Goal: Task Accomplishment & Management: Complete application form

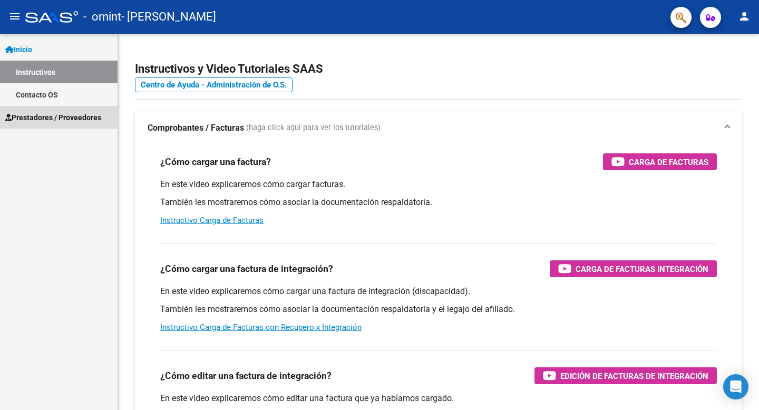
click at [52, 119] on span "Prestadores / Proveedores" at bounding box center [53, 118] width 96 height 12
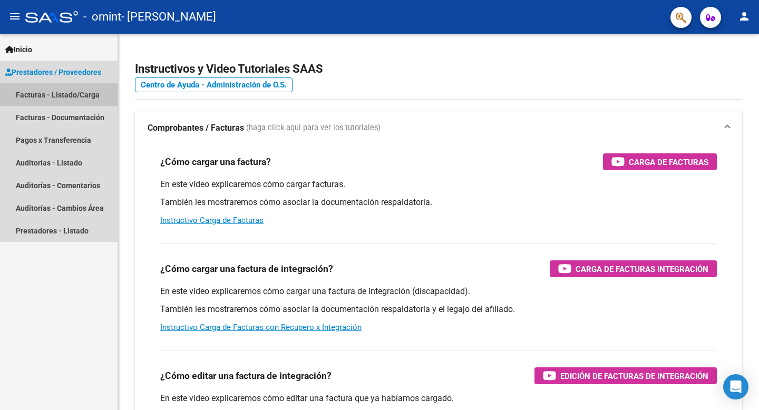
click at [84, 97] on link "Facturas - Listado/Carga" at bounding box center [59, 94] width 118 height 23
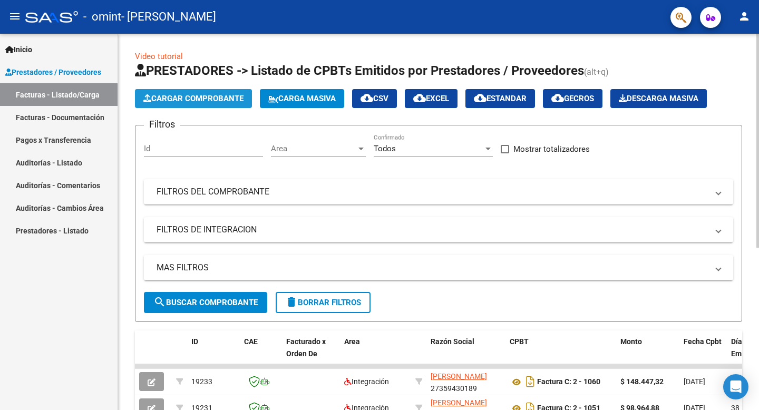
click at [200, 101] on span "Cargar Comprobante" at bounding box center [193, 98] width 100 height 9
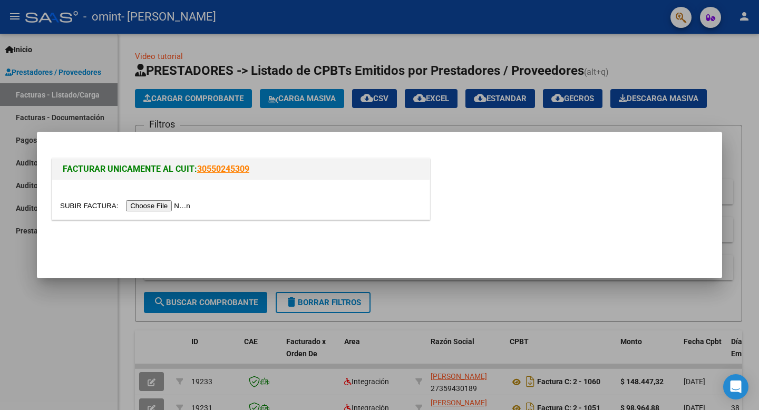
click at [171, 204] on input "file" at bounding box center [126, 205] width 133 height 11
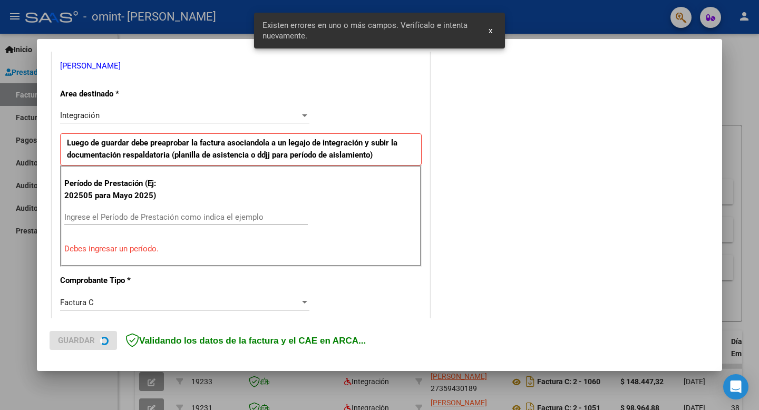
scroll to position [214, 0]
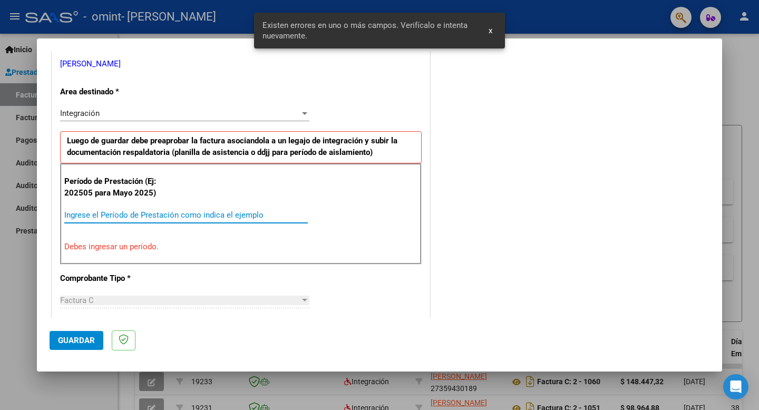
click at [144, 218] on input "Ingrese el Período de Prestación como indica el ejemplo" at bounding box center [186, 214] width 244 height 9
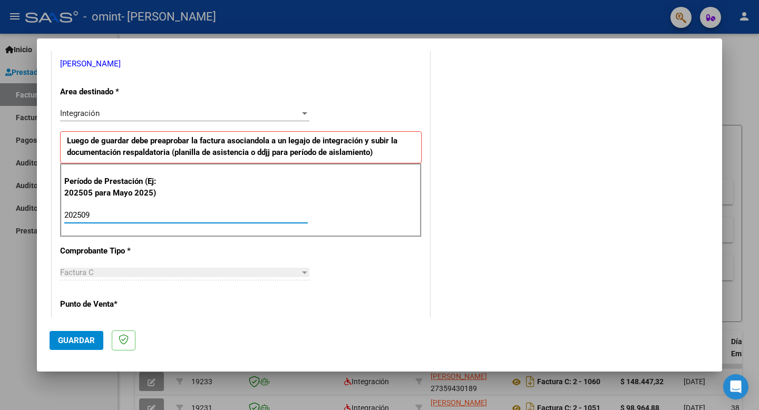
type input "202509"
click at [130, 259] on div "CUIT * 27-35943018-9 Ingresar CUIT ANALISIS PRESTADOR [PERSON_NAME] [PERSON_NAM…" at bounding box center [241, 366] width 378 height 794
click at [223, 242] on div "CUIT * 27-35943018-9 Ingresar CUIT ANALISIS PRESTADOR [PERSON_NAME] [PERSON_NAM…" at bounding box center [241, 366] width 378 height 794
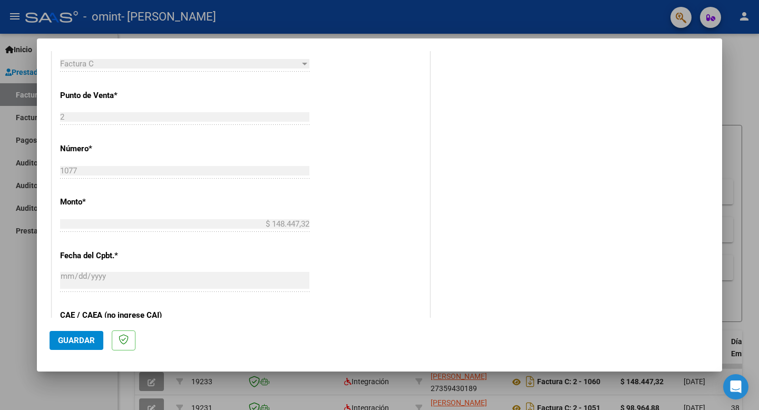
scroll to position [438, 0]
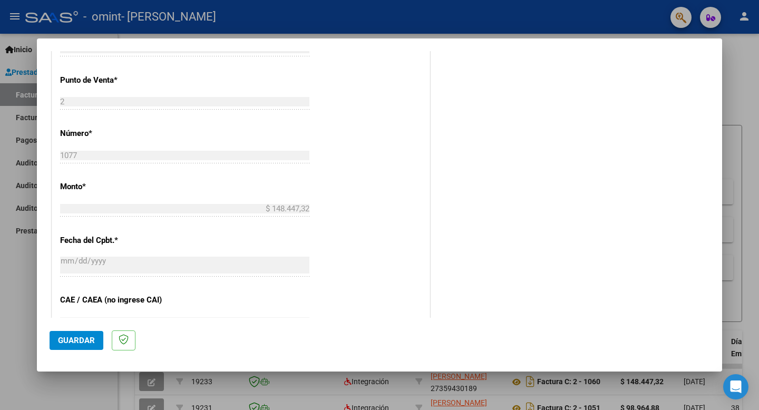
drag, startPoint x: 223, startPoint y: 242, endPoint x: 238, endPoint y: 217, distance: 29.1
click at [238, 217] on div "CUIT * 27-35943018-9 Ingresar CUIT ANALISIS PRESTADOR [PERSON_NAME] [PERSON_NAM…" at bounding box center [241, 142] width 378 height 794
click at [355, 201] on div "CUIT * 27-35943018-9 Ingresar CUIT ANALISIS PRESTADOR [PERSON_NAME] [PERSON_NAM…" at bounding box center [241, 142] width 378 height 794
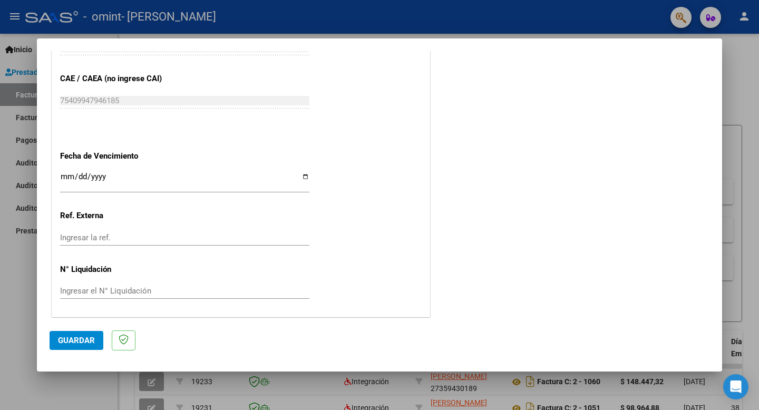
scroll to position [661, 0]
drag, startPoint x: 343, startPoint y: 200, endPoint x: 308, endPoint y: 279, distance: 86.4
click at [61, 343] on span "Guardar" at bounding box center [76, 340] width 37 height 9
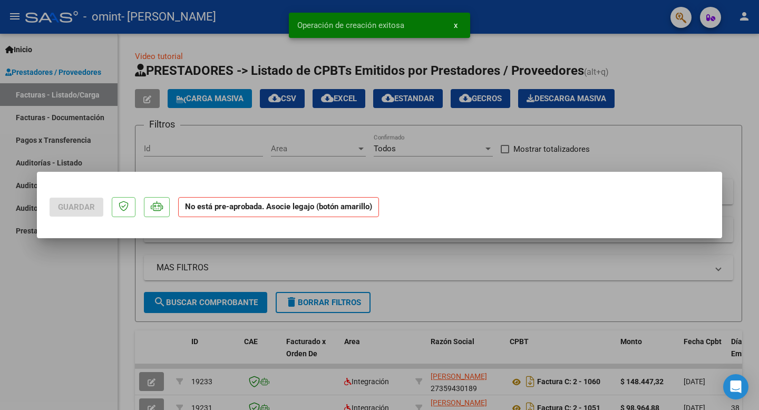
scroll to position [0, 0]
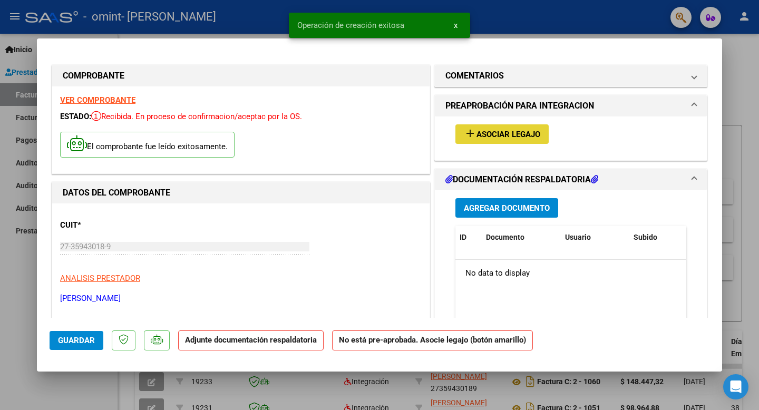
click at [507, 130] on span "Asociar Legajo" at bounding box center [509, 134] width 64 height 9
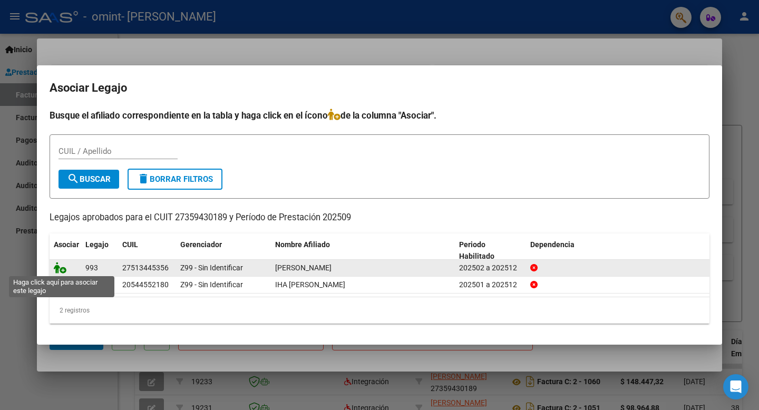
click at [62, 269] on icon at bounding box center [60, 268] width 13 height 12
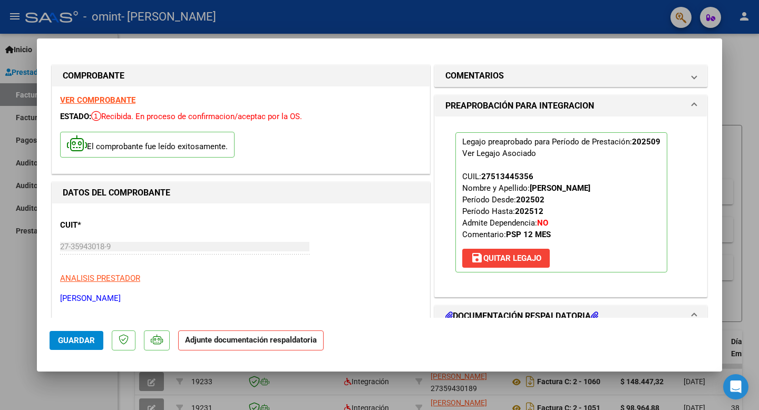
click at [692, 250] on div "Legajo preaprobado para Período de Prestación: 202509 Ver Legajo Asociado CUIL:…" at bounding box center [571, 203] width 247 height 172
click at [565, 318] on mat-dialog-actions "Guardar Adjunte documentación respaldatoria" at bounding box center [380, 339] width 660 height 42
click at [571, 315] on h1 "DOCUMENTACIÓN RESPALDATORIA" at bounding box center [522, 316] width 153 height 13
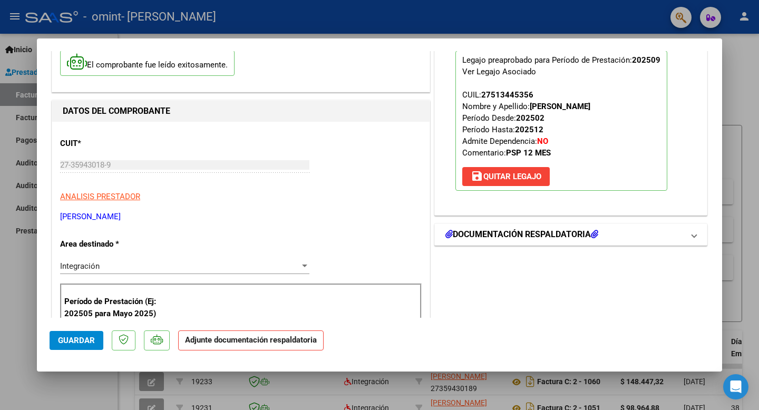
scroll to position [84, 0]
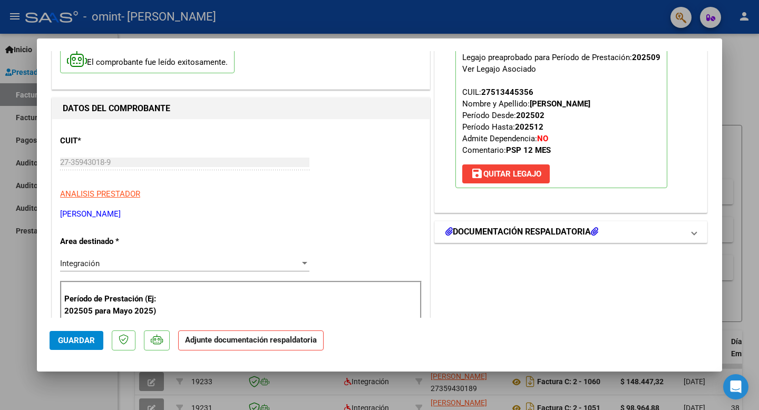
click at [530, 234] on h1 "DOCUMENTACIÓN RESPALDATORIA" at bounding box center [522, 232] width 153 height 13
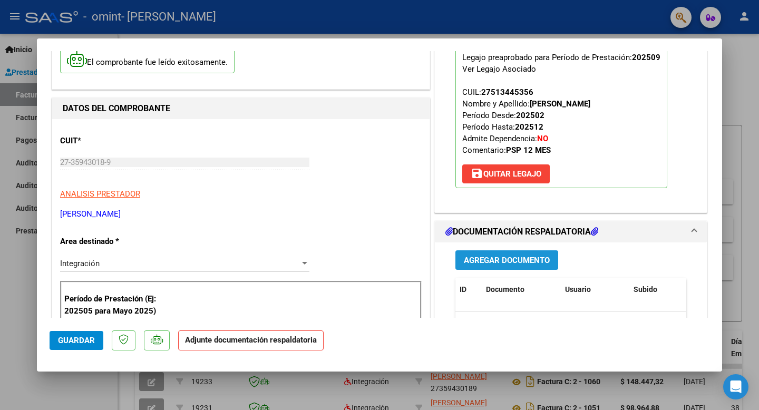
click at [520, 255] on span "Agregar Documento" at bounding box center [507, 259] width 86 height 9
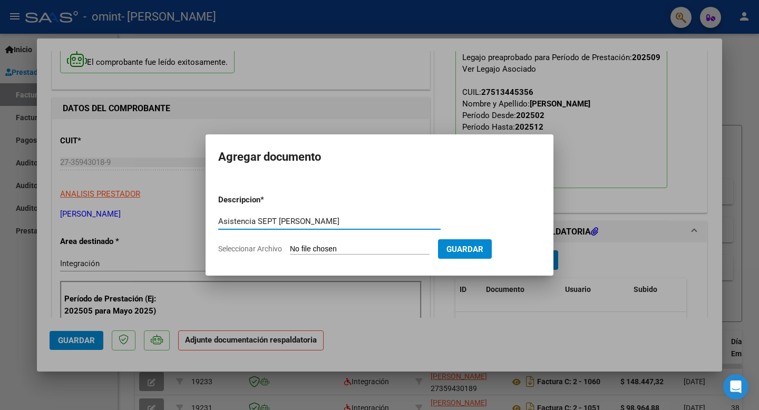
type input "Asistencia SEPT [PERSON_NAME]"
click at [273, 247] on span "Seleccionar Archivo" at bounding box center [250, 249] width 64 height 8
click at [290, 247] on input "Seleccionar Archivo" at bounding box center [360, 250] width 140 height 10
type input "C:\fakepath\Asistencia SEPTIEMBRE [PERSON_NAME][GEOGRAPHIC_DATA]pdf"
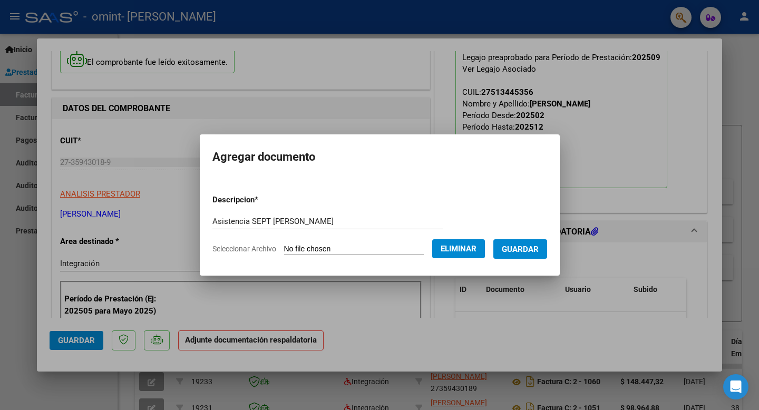
click at [532, 250] on span "Guardar" at bounding box center [520, 249] width 37 height 9
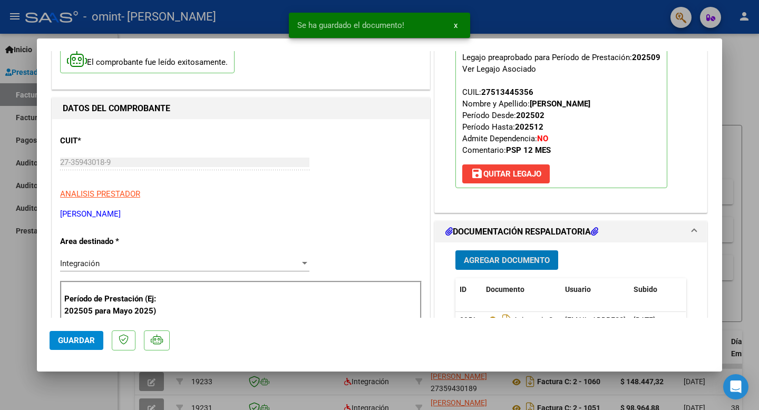
click at [74, 337] on span "Guardar" at bounding box center [76, 340] width 37 height 9
click at [755, 113] on div at bounding box center [379, 205] width 759 height 410
type input "$ 0,00"
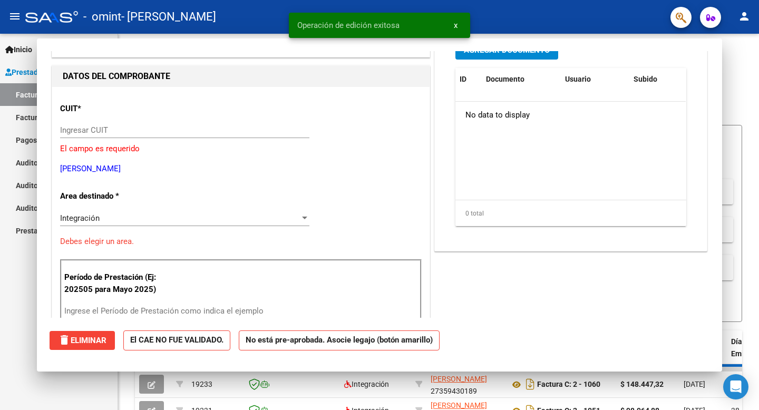
scroll to position [91, 0]
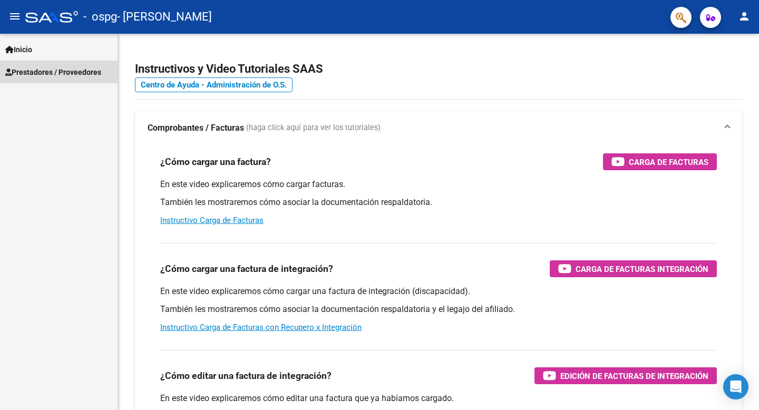
click at [68, 74] on span "Prestadores / Proveedores" at bounding box center [53, 72] width 96 height 12
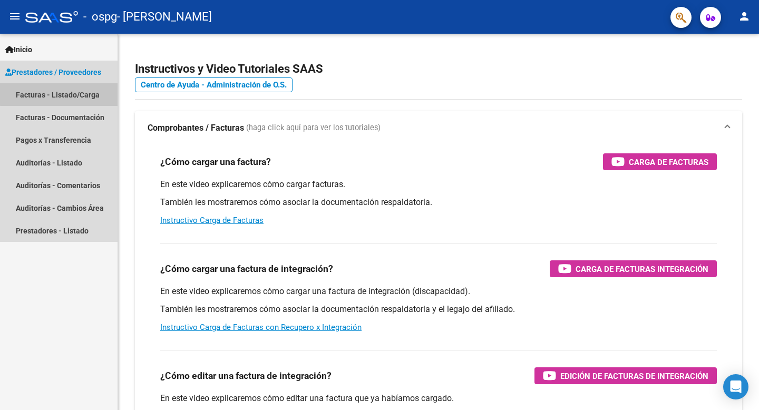
click at [73, 93] on link "Facturas - Listado/Carga" at bounding box center [59, 94] width 118 height 23
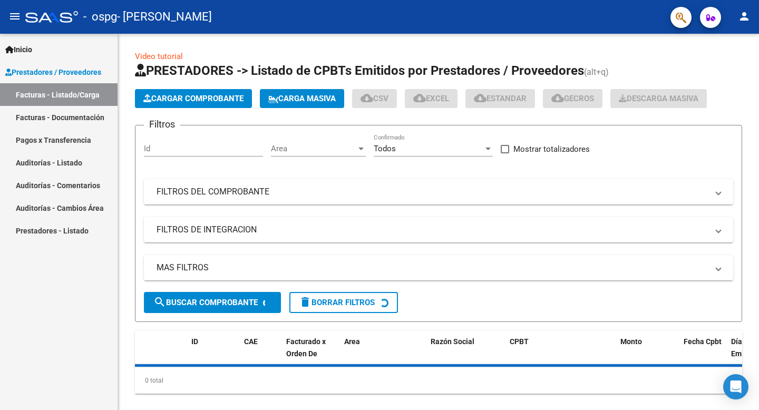
click at [240, 97] on span "Cargar Comprobante" at bounding box center [193, 98] width 100 height 9
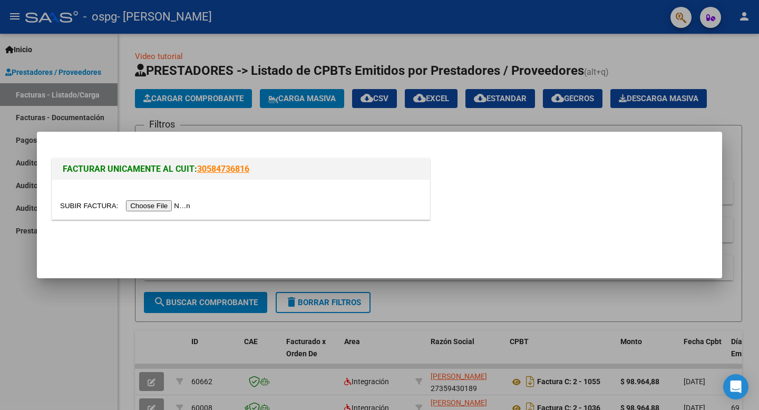
click at [186, 133] on input "file" at bounding box center [126, 205] width 133 height 11
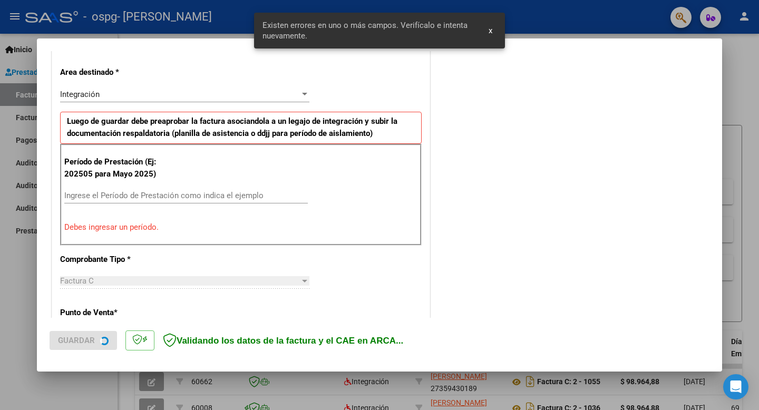
scroll to position [234, 0]
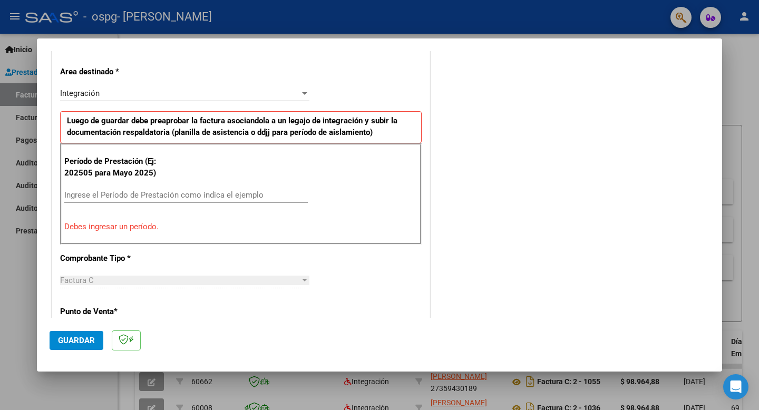
click at [144, 133] on div "Ingrese el Período de Prestación como indica el ejemplo" at bounding box center [186, 195] width 244 height 16
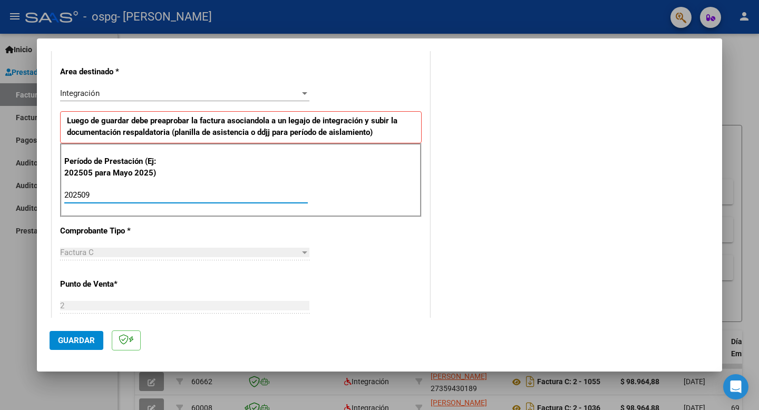
type input "202509"
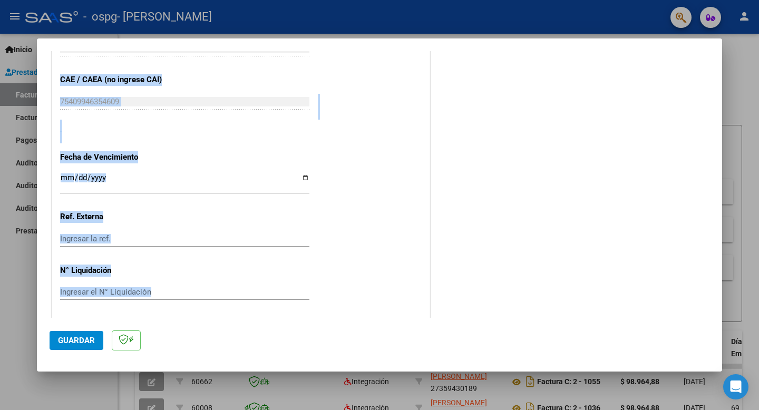
scroll to position [661, 0]
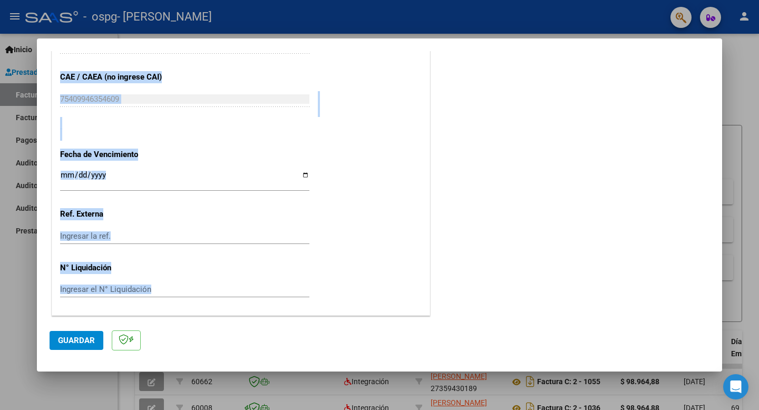
drag, startPoint x: 325, startPoint y: 241, endPoint x: 339, endPoint y: 269, distance: 31.6
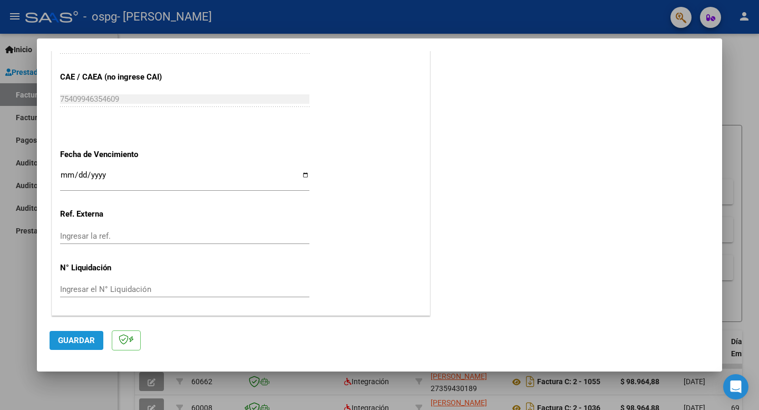
click at [65, 133] on span "Guardar" at bounding box center [76, 340] width 37 height 9
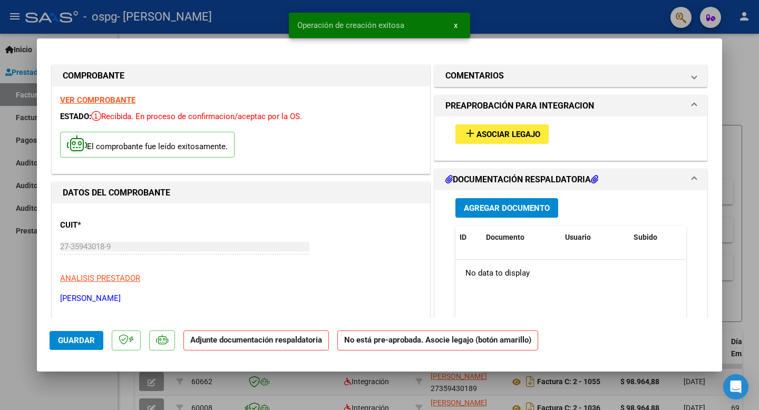
click at [498, 133] on span "Asociar Legajo" at bounding box center [509, 134] width 64 height 9
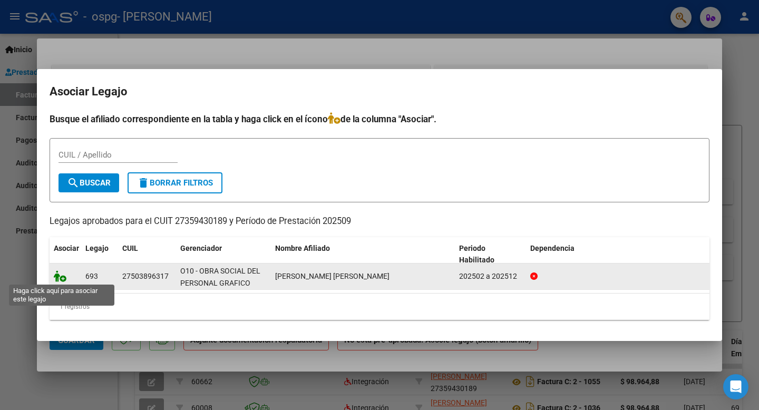
click at [62, 133] on icon at bounding box center [60, 277] width 13 height 12
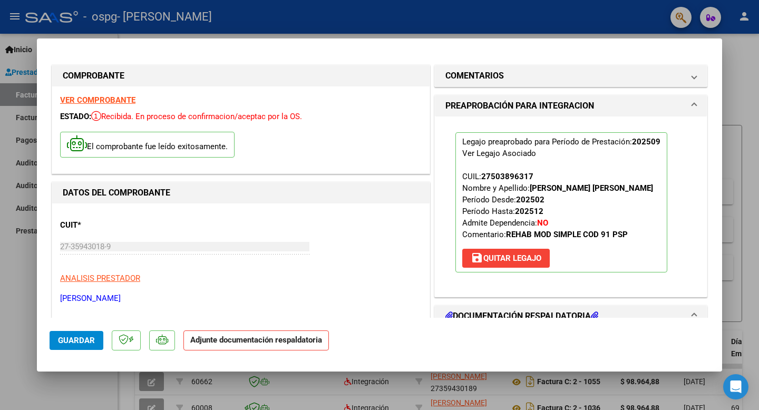
click at [598, 133] on icon at bounding box center [594, 316] width 7 height 8
click at [645, 133] on div "Legajo preaprobado para Período de Prestación: 202509 Ver Legajo Asociado CUIL:…" at bounding box center [571, 203] width 247 height 172
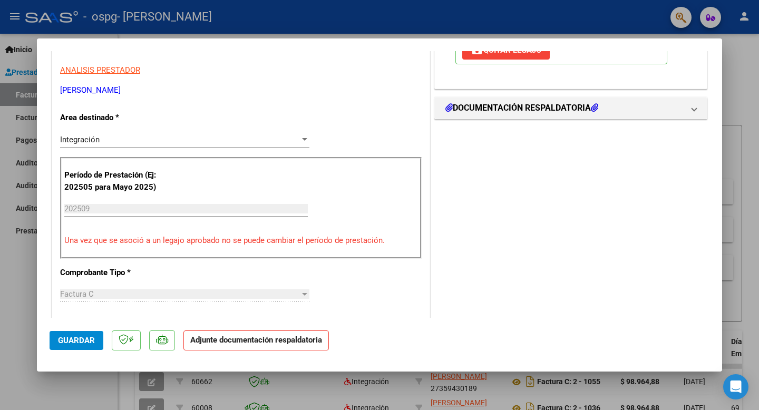
scroll to position [216, 0]
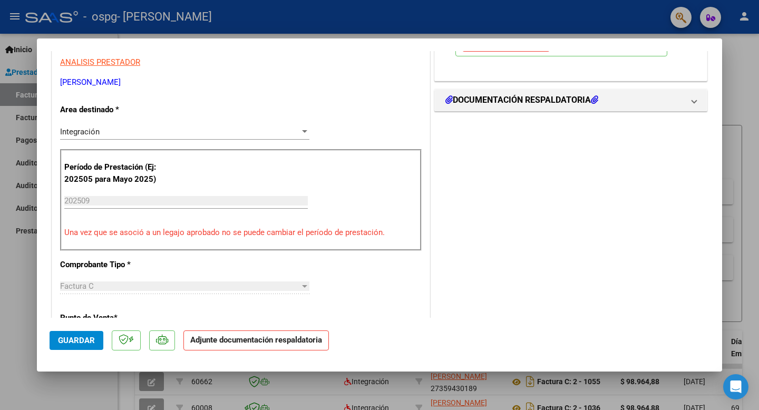
drag, startPoint x: 645, startPoint y: 284, endPoint x: 582, endPoint y: 244, distance: 74.7
click at [582, 133] on div "COMENTARIOS Comentarios del Prestador / Gerenciador: PREAPROBACIÓN PARA INTEGRA…" at bounding box center [570, 313] width 277 height 932
click at [573, 99] on h1 "DOCUMENTACIÓN RESPALDATORIA" at bounding box center [522, 100] width 153 height 13
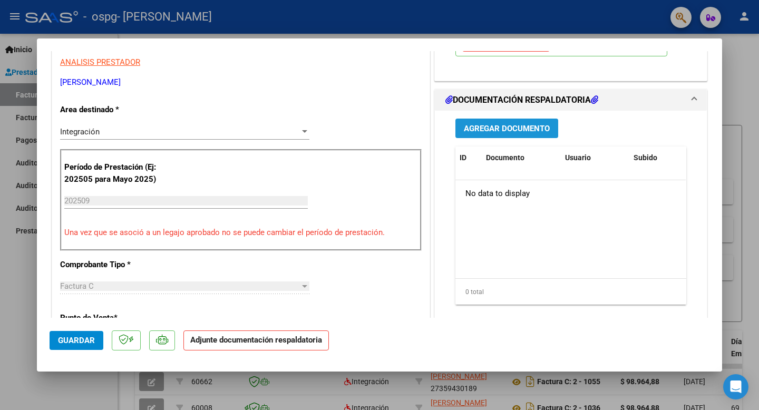
click at [512, 130] on span "Agregar Documento" at bounding box center [507, 128] width 86 height 9
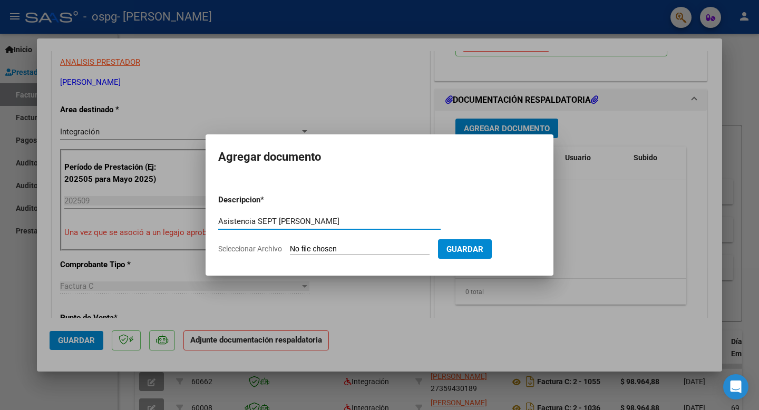
type input "Asistencia SEPT Ledesma"
click at [318, 133] on app-file-uploader "Seleccionar Archivo" at bounding box center [328, 248] width 220 height 9
click at [320, 133] on input "Seleccionar Archivo" at bounding box center [360, 250] width 140 height 10
type input "C:\fakepath\Asistencia SEPTIEMBRE Ledesma.pdf"
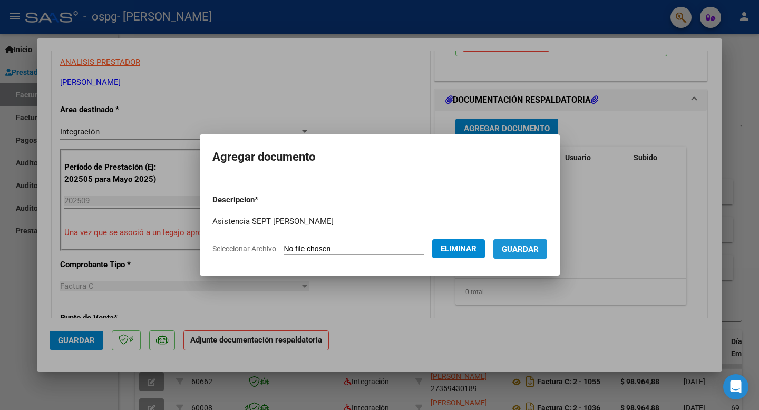
click at [532, 133] on span "Guardar" at bounding box center [520, 249] width 37 height 9
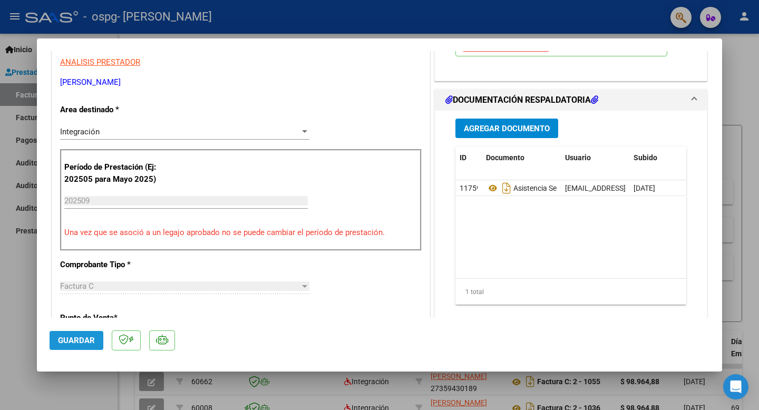
click at [75, 133] on span "Guardar" at bounding box center [76, 340] width 37 height 9
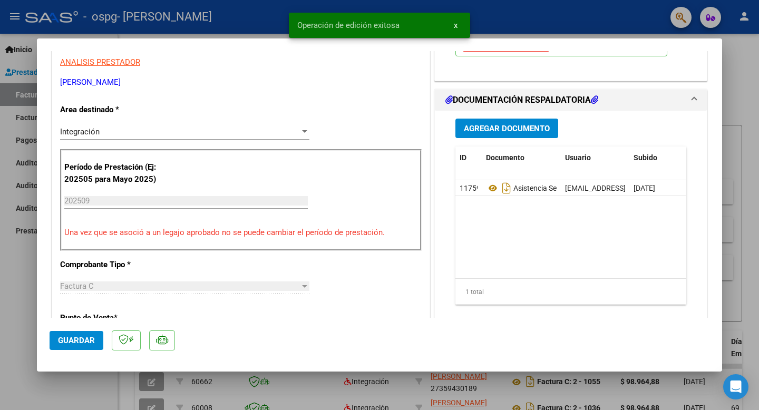
click at [739, 96] on div at bounding box center [379, 205] width 759 height 410
type input "$ 0,00"
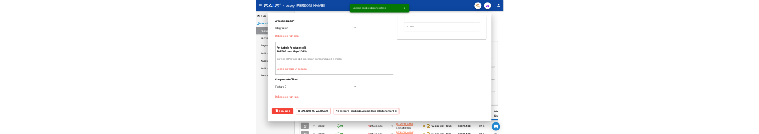
scroll to position [171, 0]
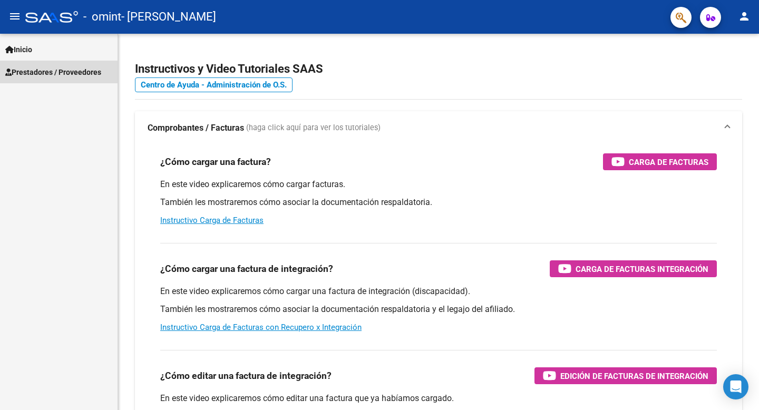
click at [56, 79] on link "Prestadores / Proveedores" at bounding box center [59, 72] width 118 height 23
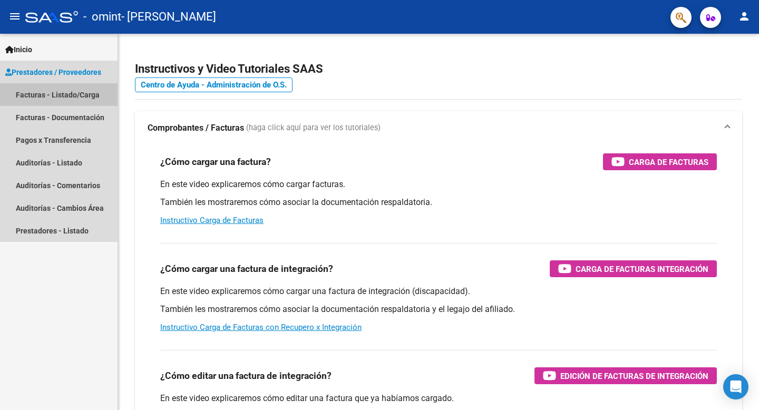
click at [80, 101] on link "Facturas - Listado/Carga" at bounding box center [59, 94] width 118 height 23
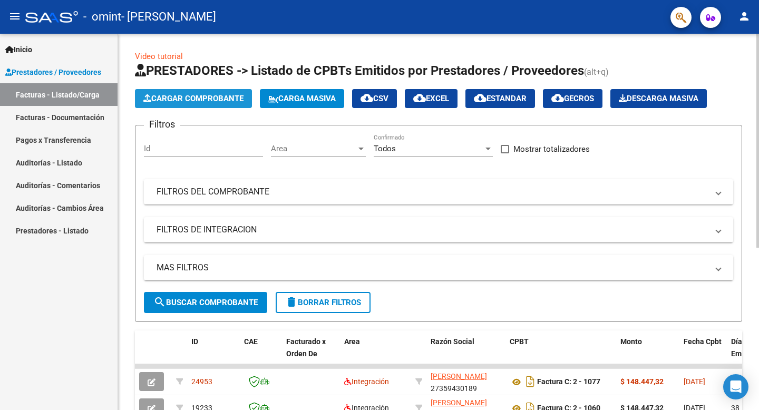
click at [186, 100] on span "Cargar Comprobante" at bounding box center [193, 98] width 100 height 9
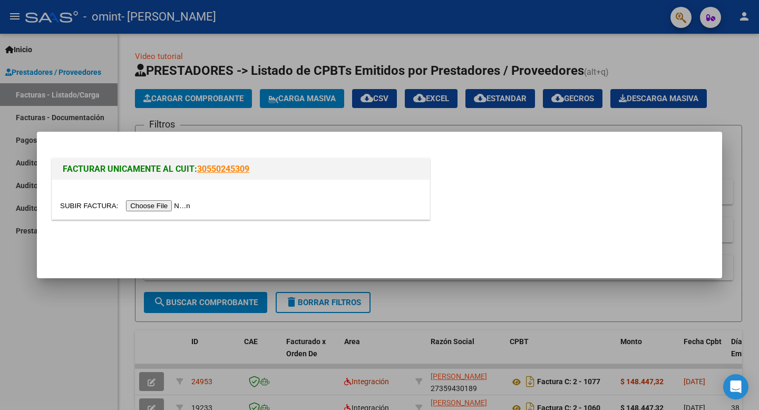
click at [167, 133] on input "file" at bounding box center [126, 205] width 133 height 11
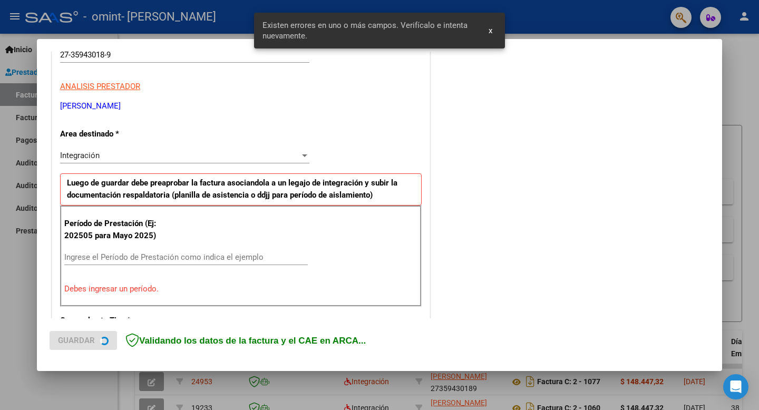
scroll to position [214, 0]
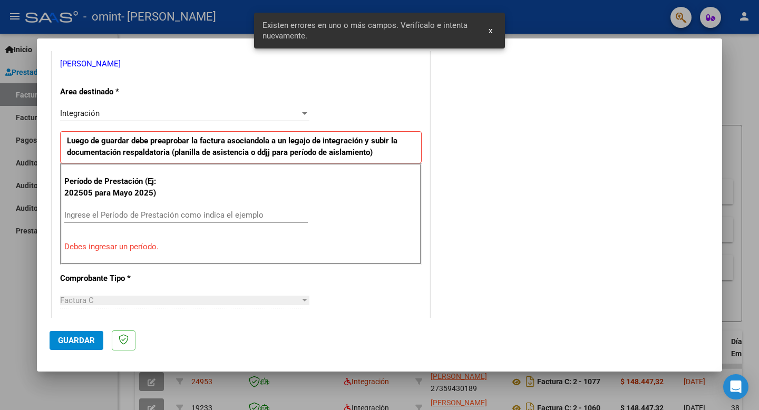
click at [146, 133] on input "Ingrese el Período de Prestación como indica el ejemplo" at bounding box center [186, 214] width 244 height 9
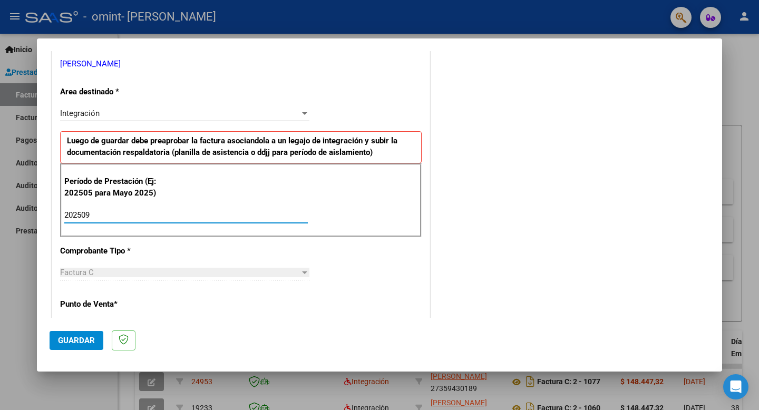
type input "202509"
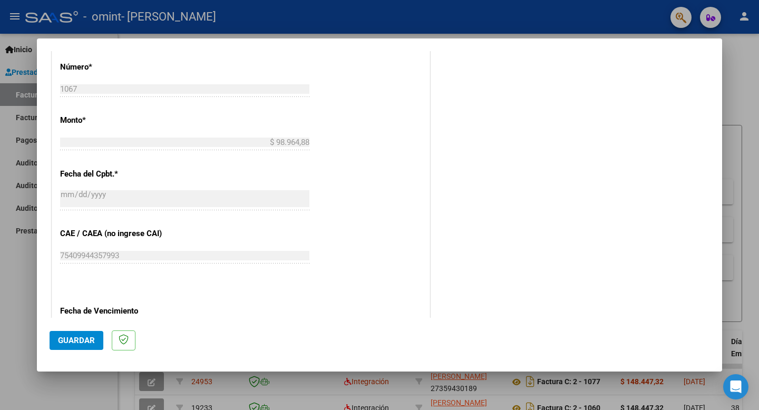
scroll to position [661, 0]
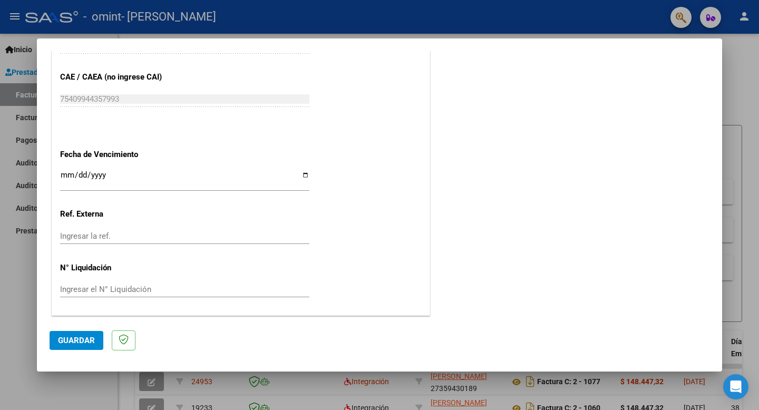
drag, startPoint x: 332, startPoint y: 259, endPoint x: 314, endPoint y: 334, distance: 77.6
click at [314, 133] on mat-dialog-container "COMPROBANTE VER COMPROBANTE El comprobante fue leído exitosamente. DATOS DEL CO…" at bounding box center [379, 204] width 685 height 333
click at [88, 133] on span "Guardar" at bounding box center [76, 340] width 37 height 9
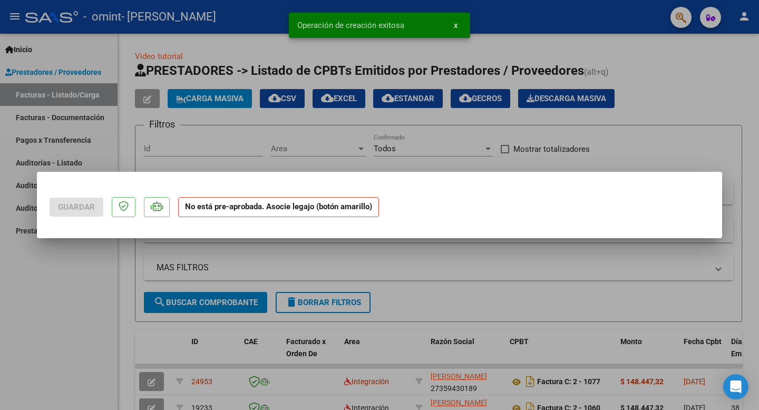
scroll to position [0, 0]
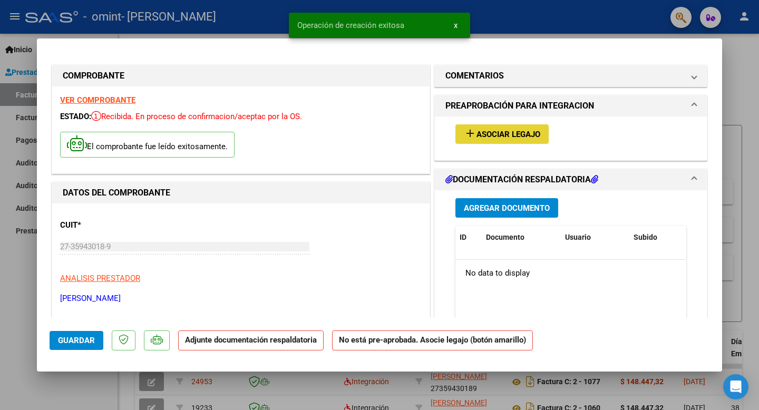
click at [499, 133] on span "Asociar Legajo" at bounding box center [509, 134] width 64 height 9
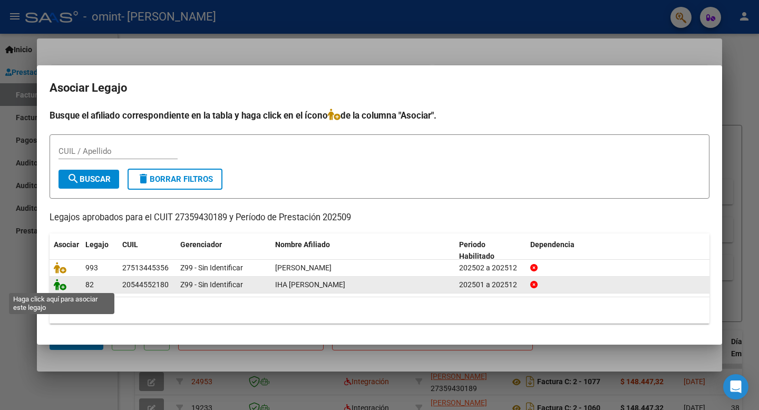
click at [57, 133] on icon at bounding box center [60, 285] width 13 height 12
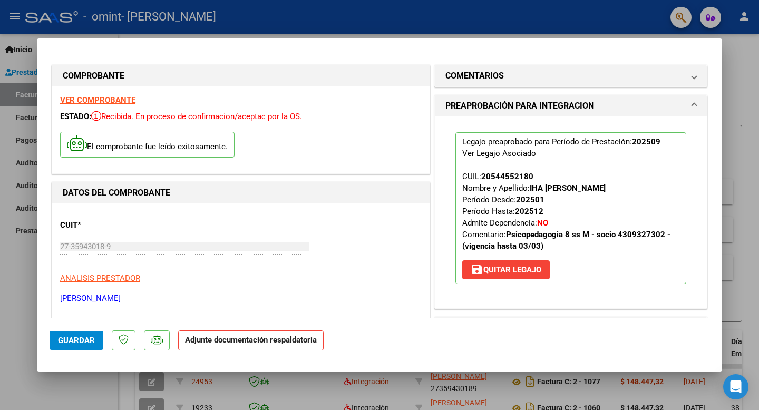
click at [663, 133] on div "Legajo preaprobado para Período de Prestación: 202509 Ver Legajo Asociado CUIL:…" at bounding box center [571, 208] width 247 height 183
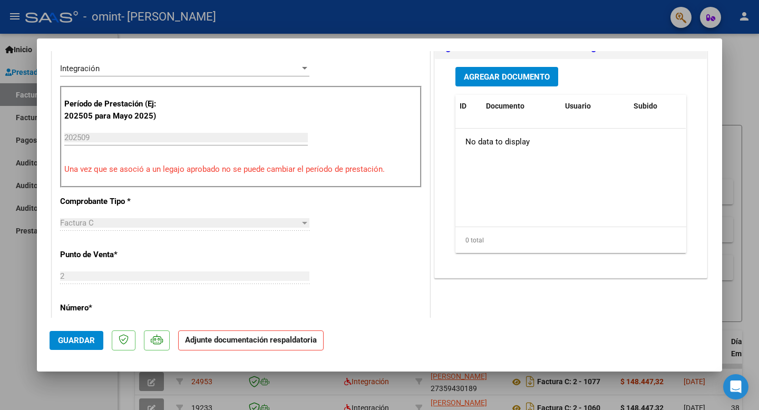
scroll to position [276, 0]
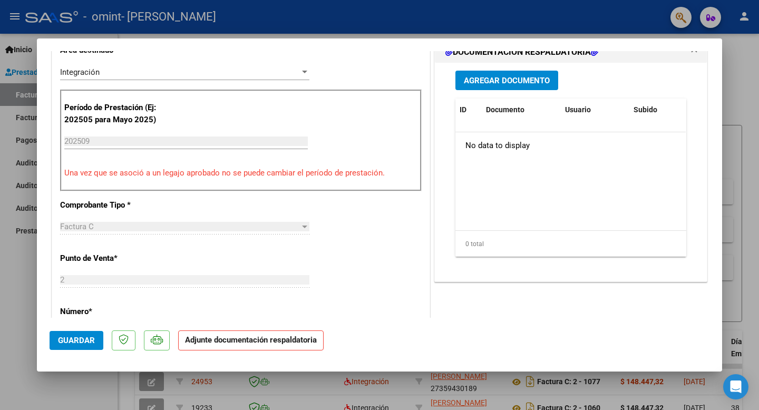
drag, startPoint x: 663, startPoint y: 297, endPoint x: 596, endPoint y: 86, distance: 221.8
click at [596, 80] on div "COMENTARIOS Comentarios del Prestador / Gerenciador: PREAPROBACIÓN PARA INTEGRA…" at bounding box center [570, 253] width 277 height 932
click at [596, 133] on datatable-body "No data to display" at bounding box center [571, 181] width 230 height 98
click at [519, 73] on button "Agregar Documento" at bounding box center [507, 81] width 103 height 20
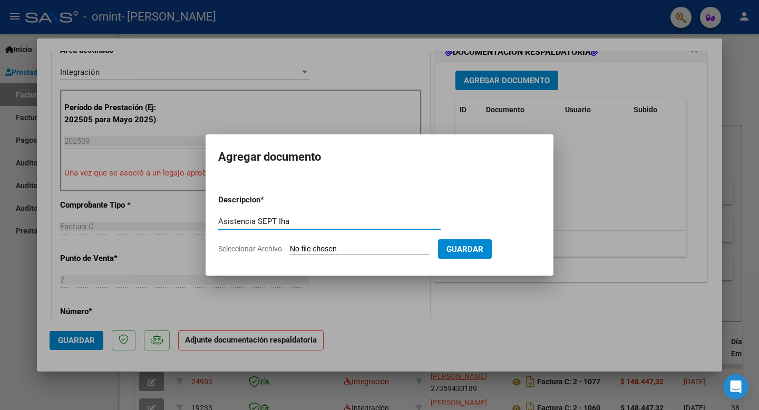
type input "Asistencia SEPT Iha"
click at [357, 133] on input "Seleccionar Archivo" at bounding box center [360, 250] width 140 height 10
type input "C:\fakepath\Asistencia IHA Septiembre.pdf"
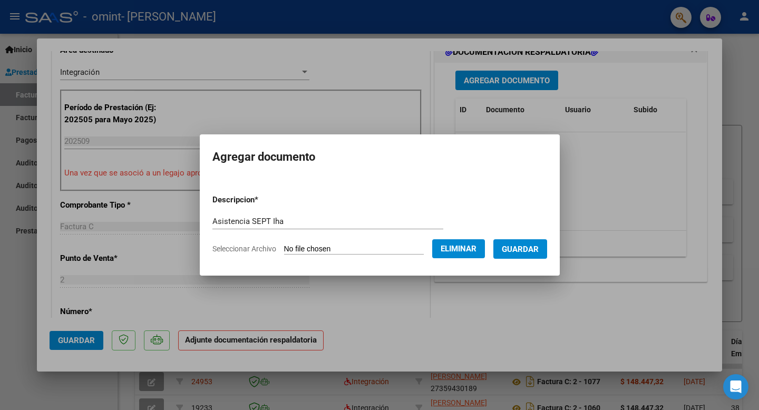
click at [533, 133] on span "Guardar" at bounding box center [520, 249] width 37 height 9
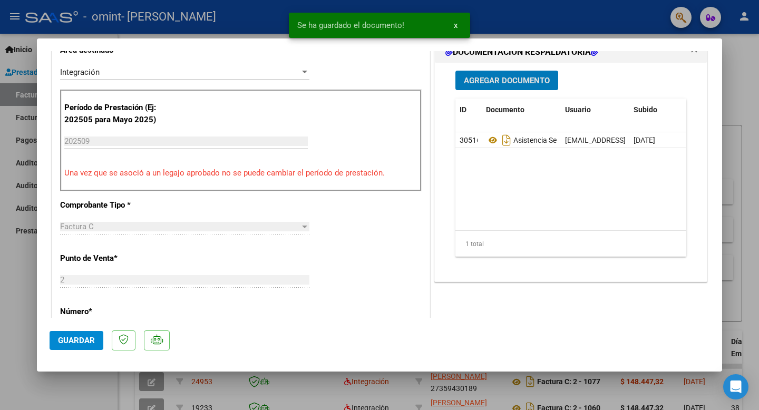
click at [73, 133] on span "Guardar" at bounding box center [76, 340] width 37 height 9
click at [759, 100] on div at bounding box center [379, 205] width 759 height 410
type input "$ 0,00"
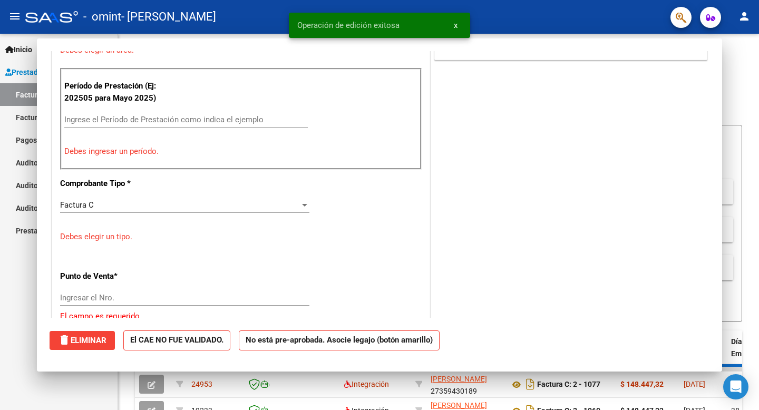
scroll to position [230, 0]
